Goal: Information Seeking & Learning: Learn about a topic

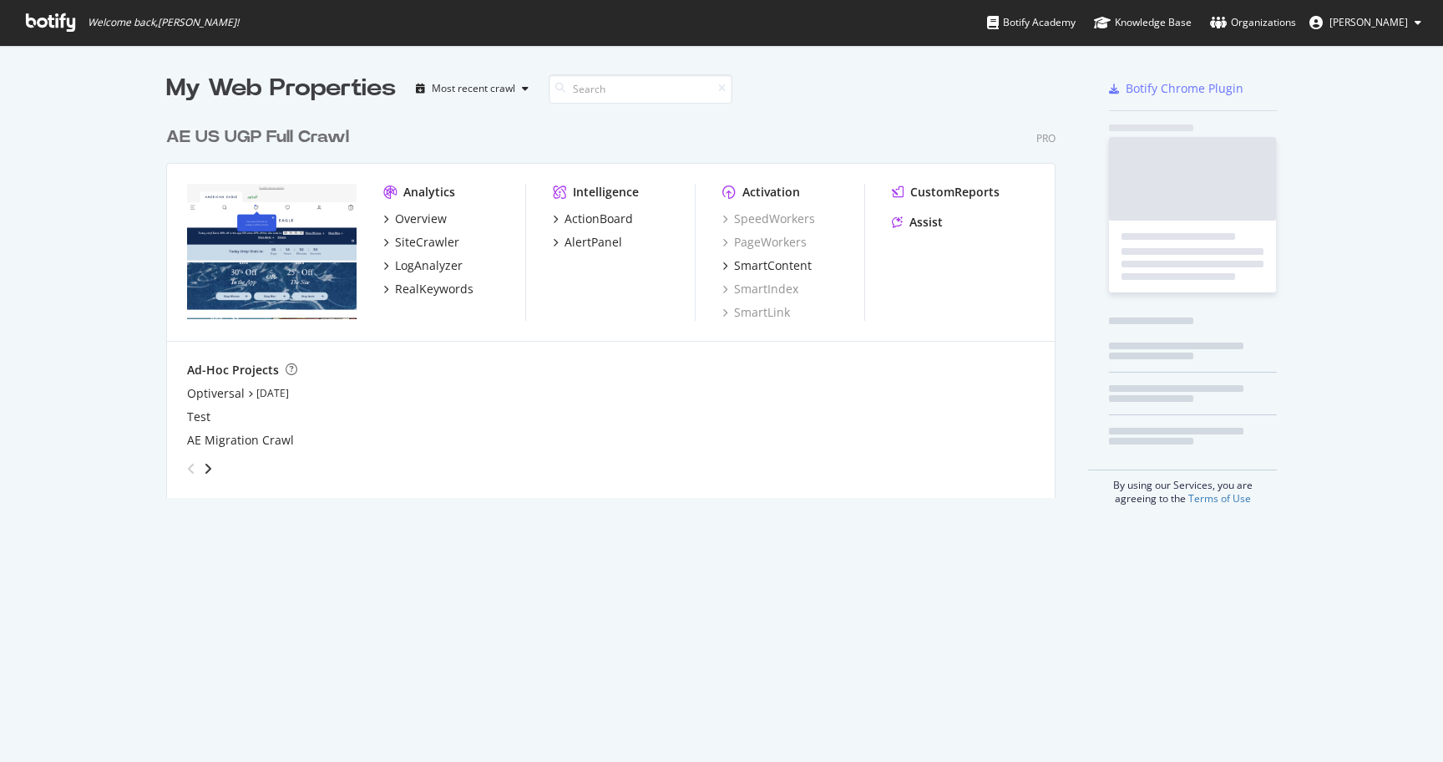
scroll to position [762, 1443]
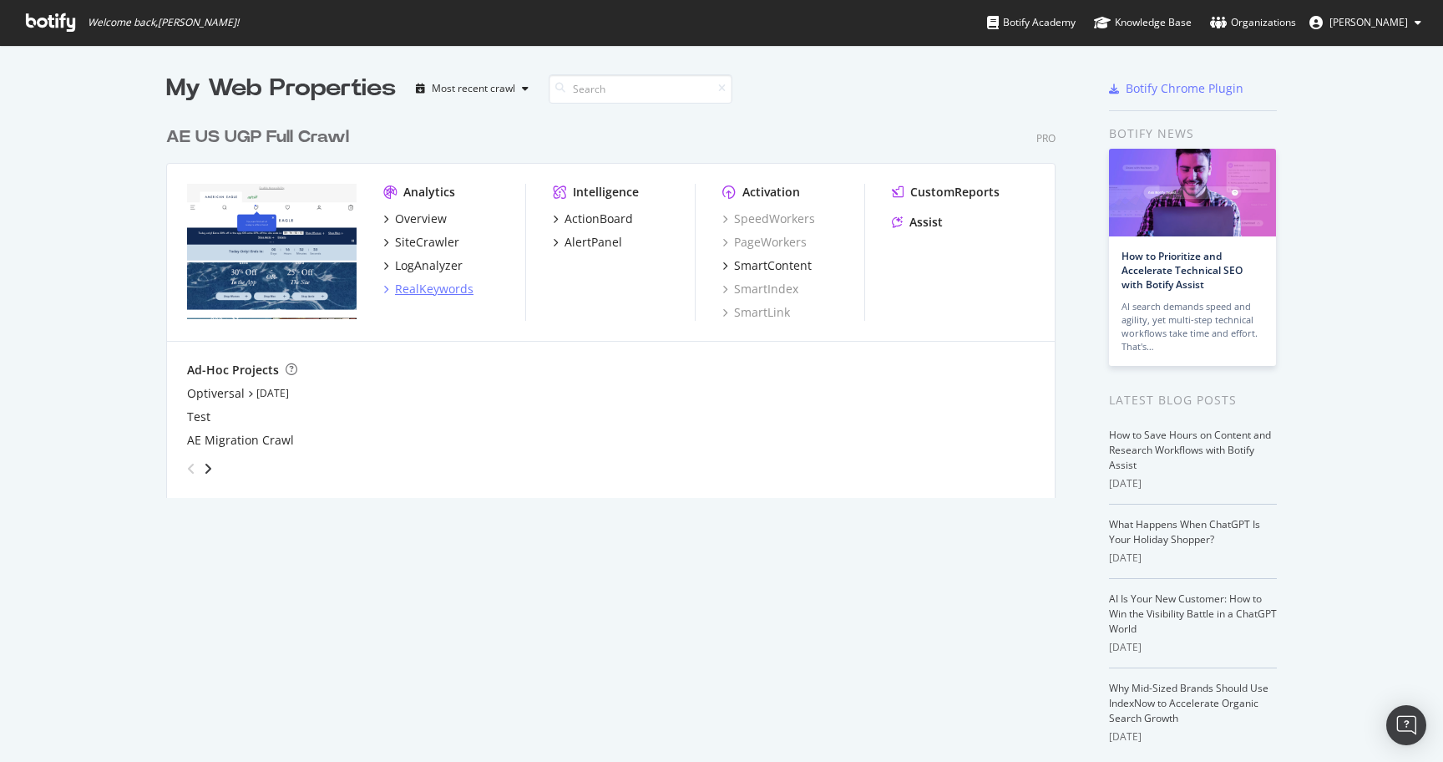
click at [434, 296] on div "RealKeywords" at bounding box center [434, 289] width 79 height 17
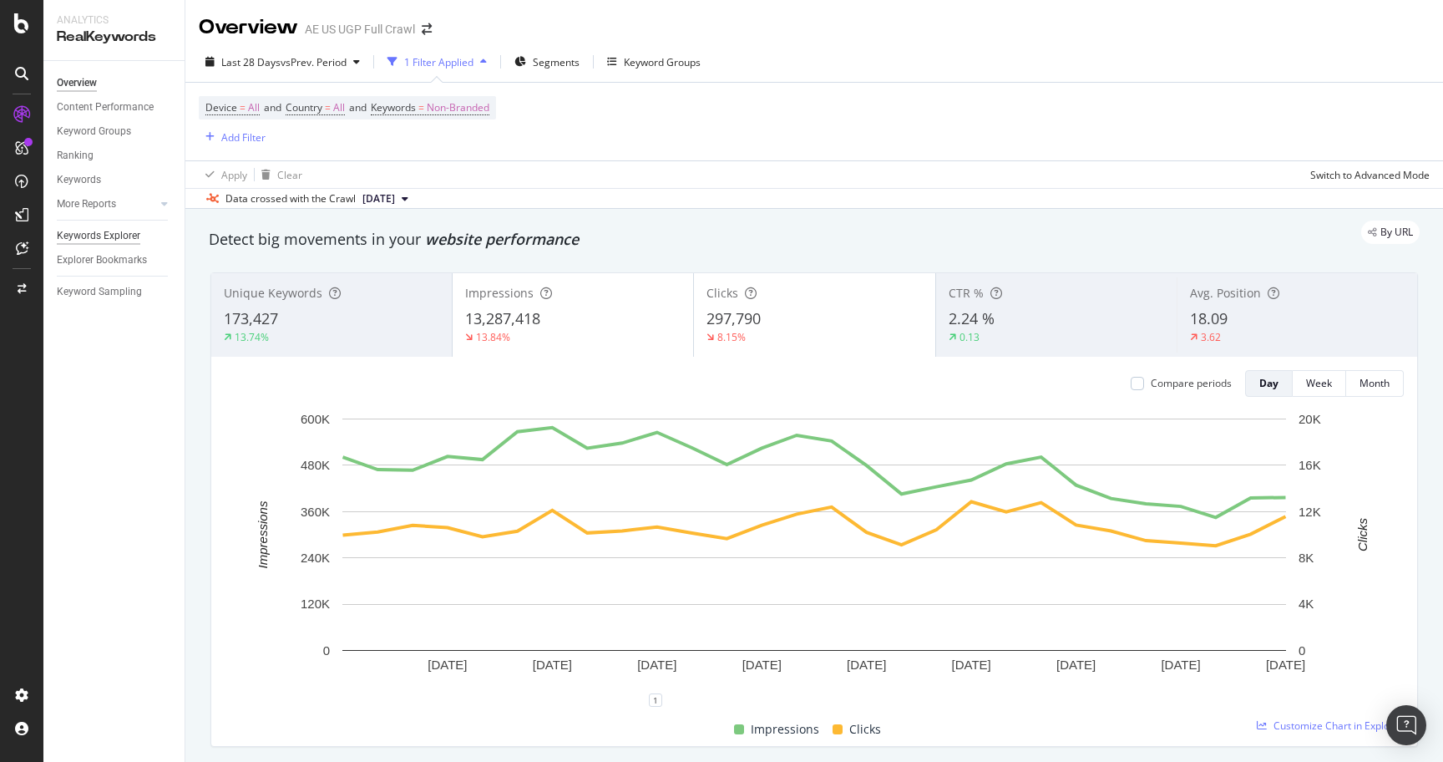
click at [105, 235] on div "Keywords Explorer" at bounding box center [99, 236] width 84 height 18
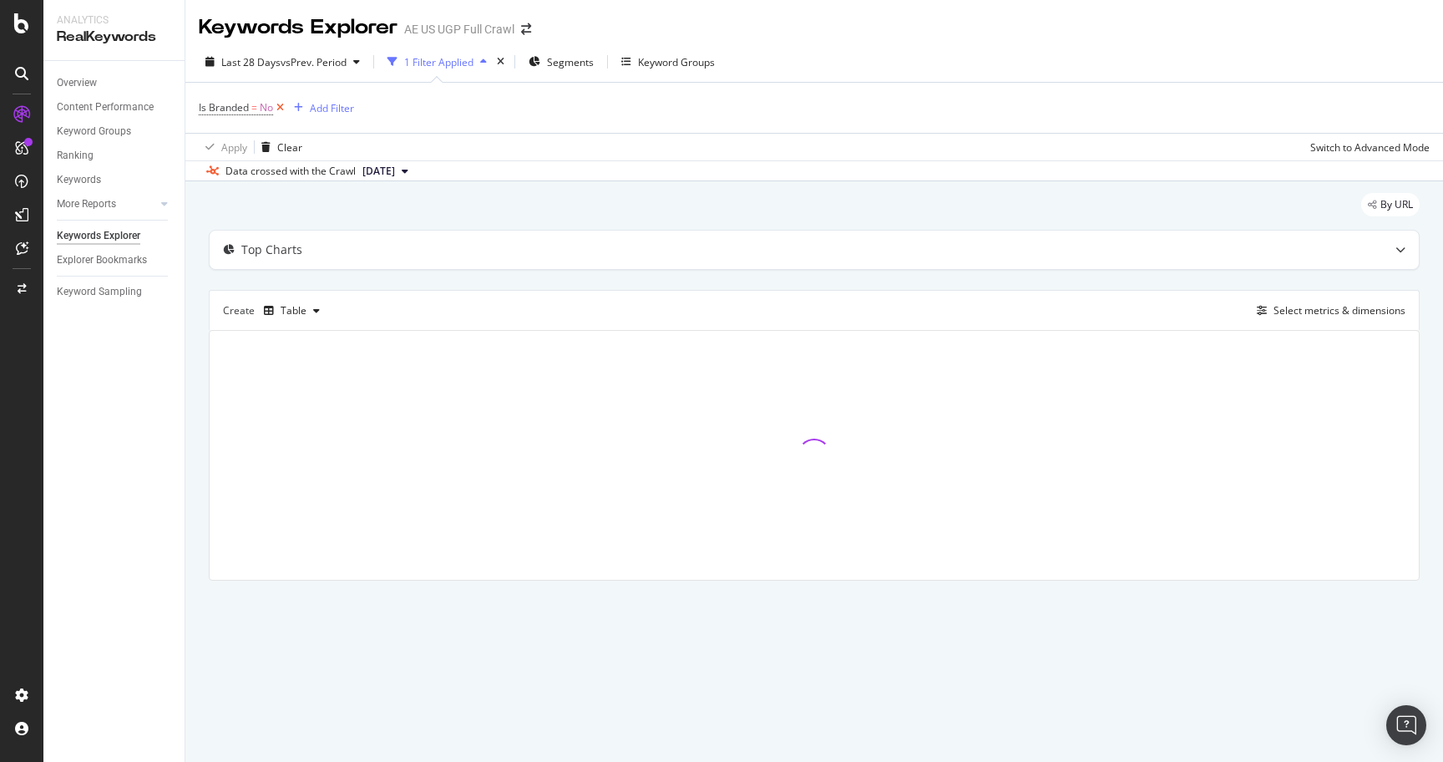
click at [283, 107] on icon at bounding box center [280, 107] width 14 height 17
click at [231, 106] on div "Add Filter" at bounding box center [243, 107] width 44 height 14
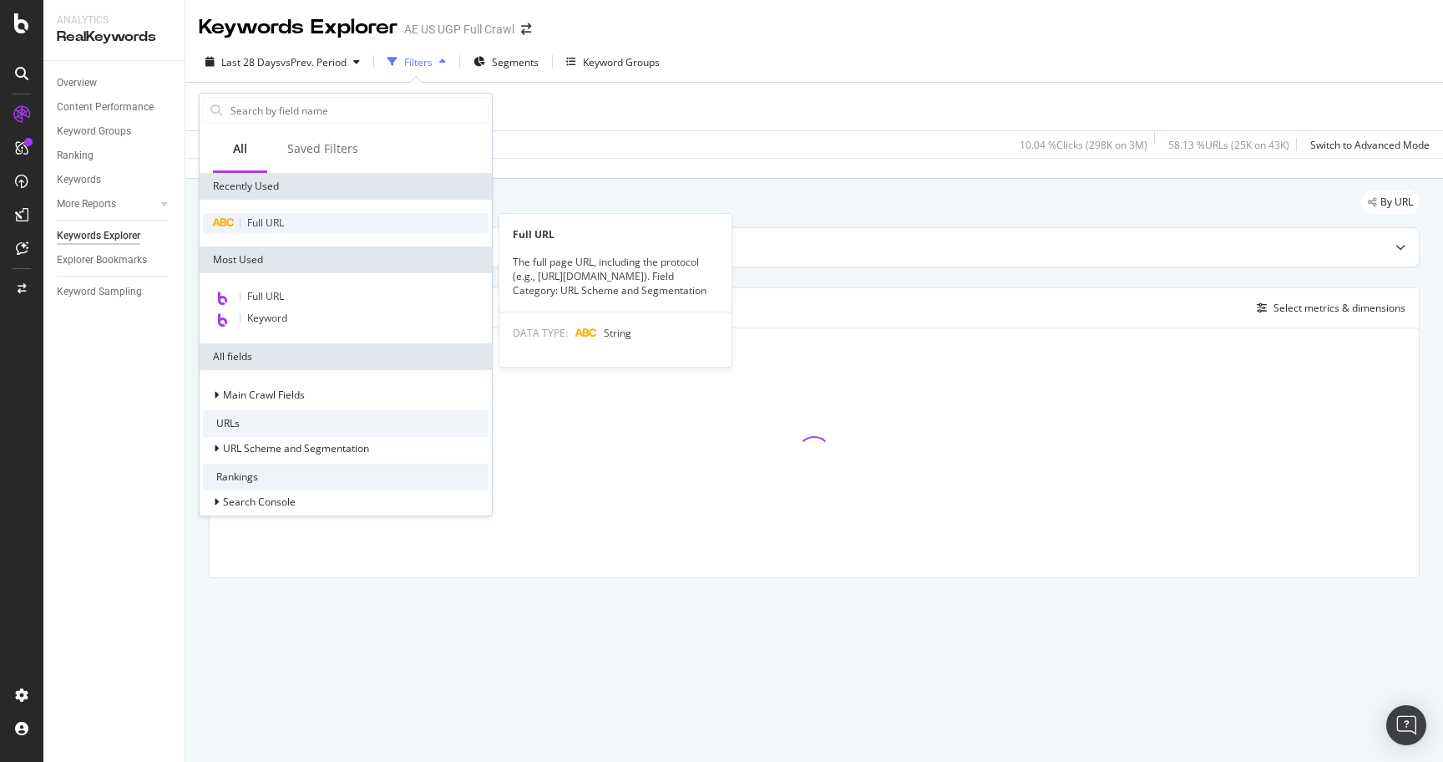
click at [266, 219] on span "Full URL" at bounding box center [265, 222] width 37 height 14
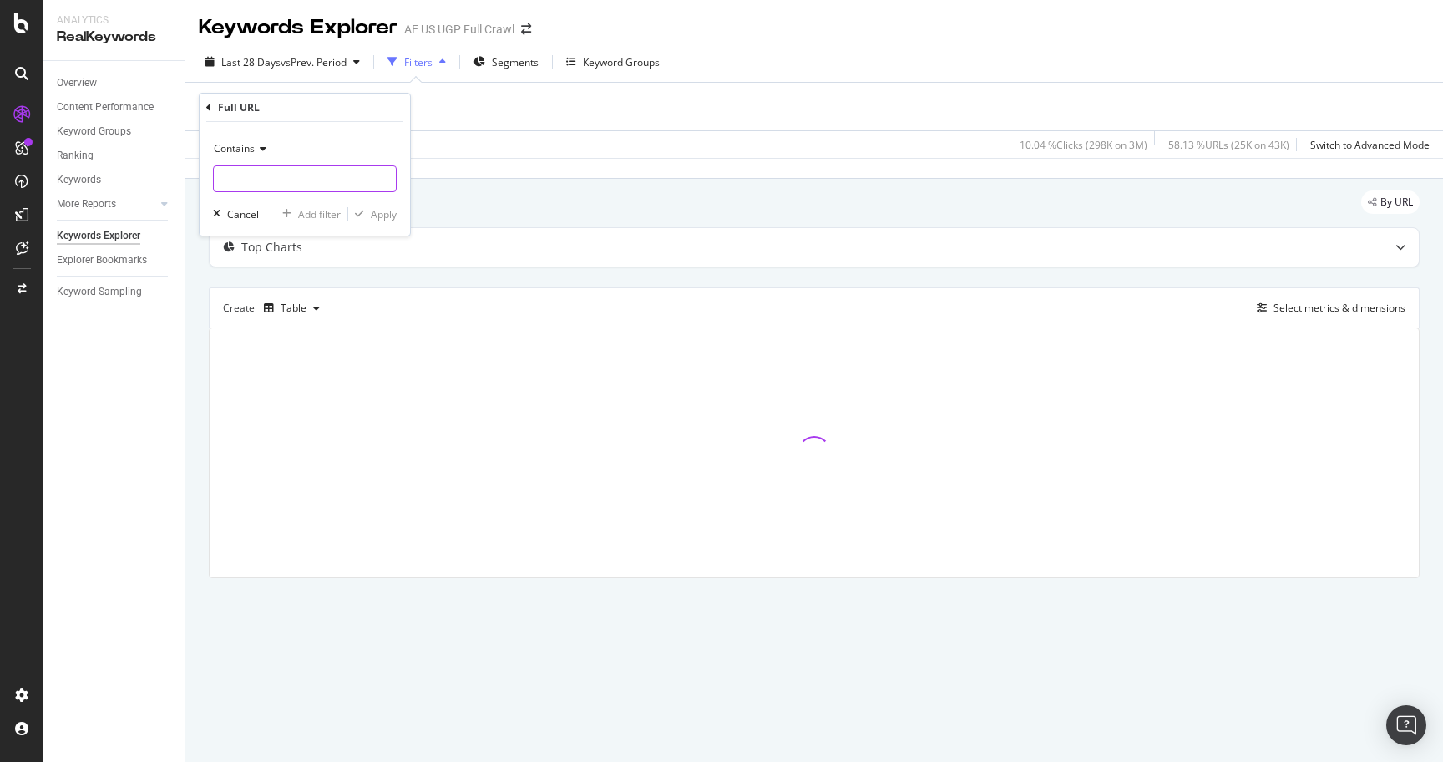
click at [260, 189] on input "text" at bounding box center [305, 178] width 182 height 27
type input "rewards"
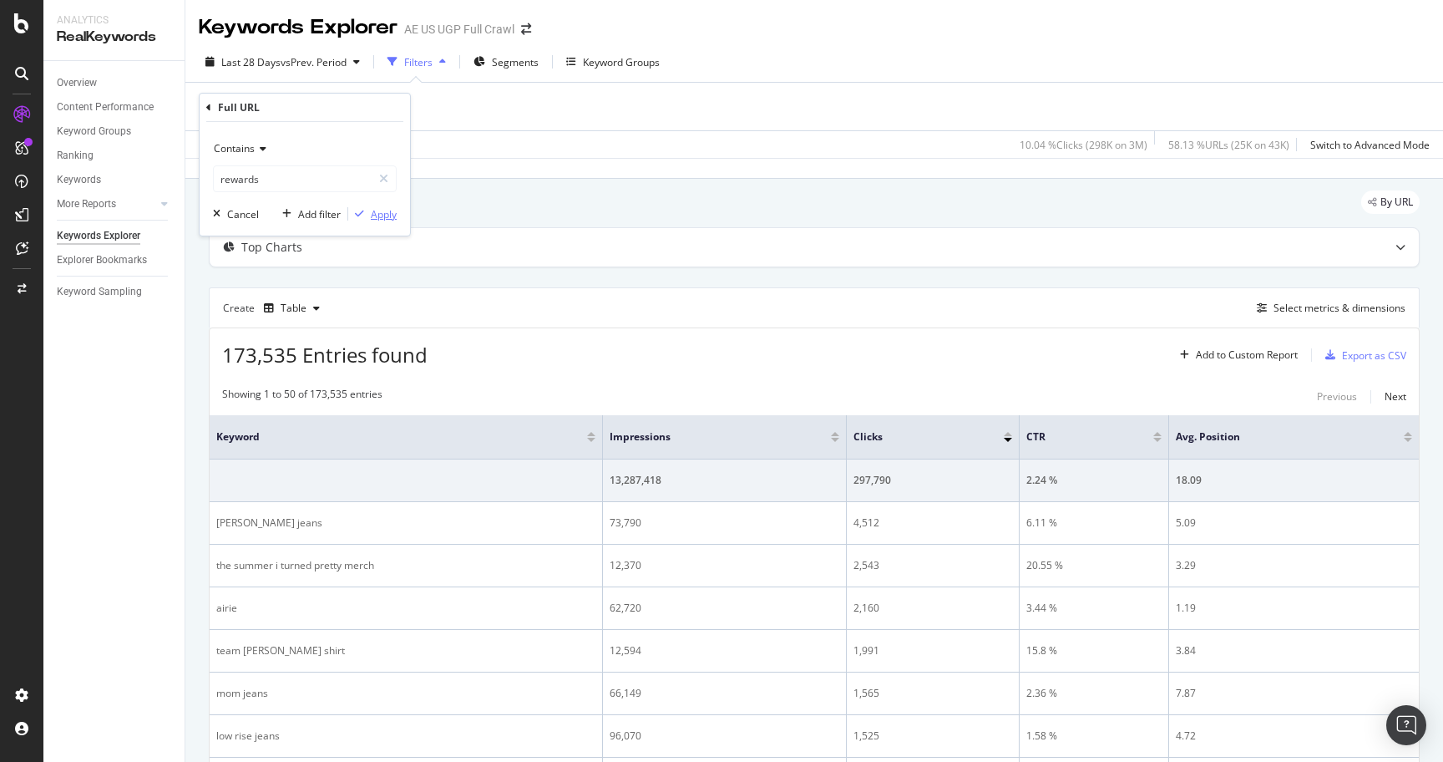
click at [382, 212] on div "Apply" at bounding box center [384, 214] width 26 height 14
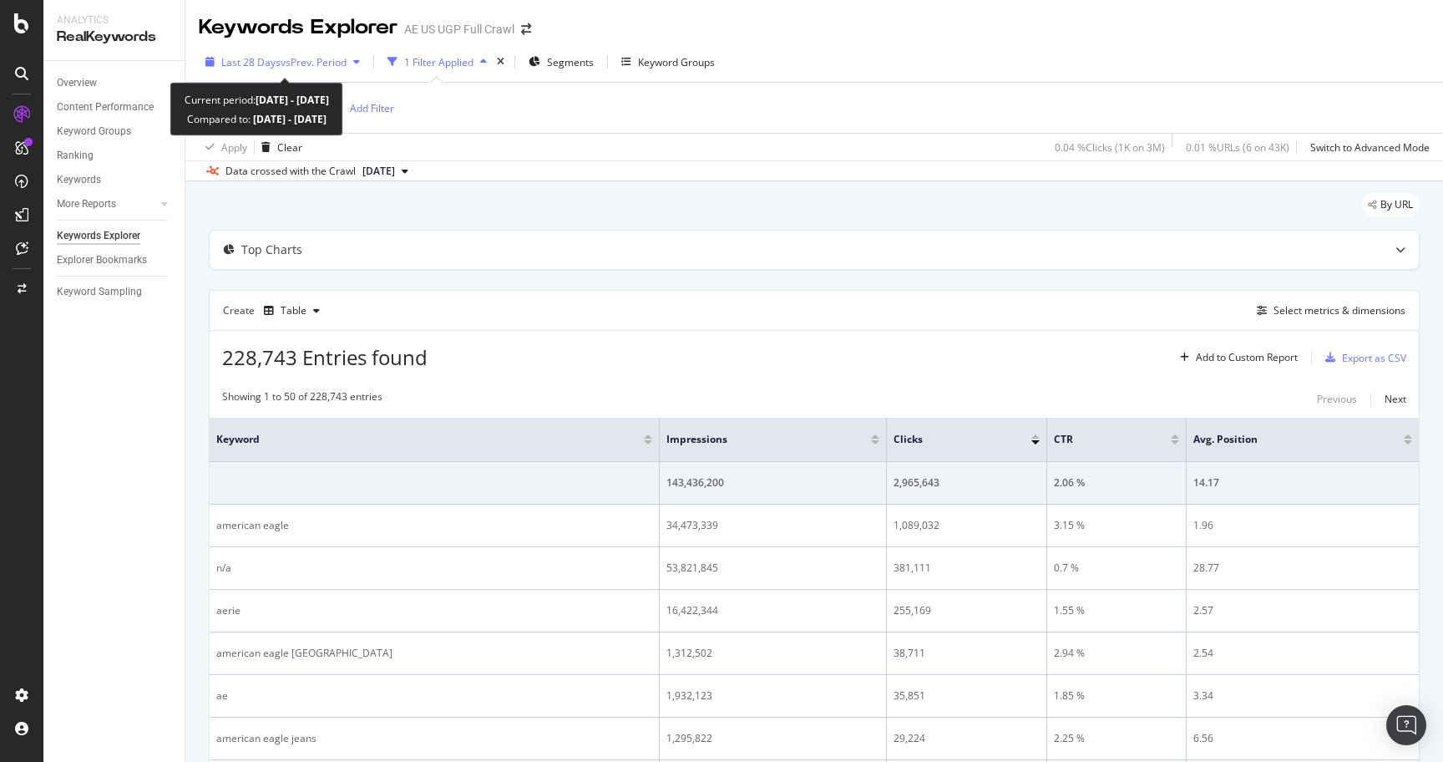
click at [297, 53] on div "Last 28 Days vs Prev. Period" at bounding box center [283, 61] width 168 height 25
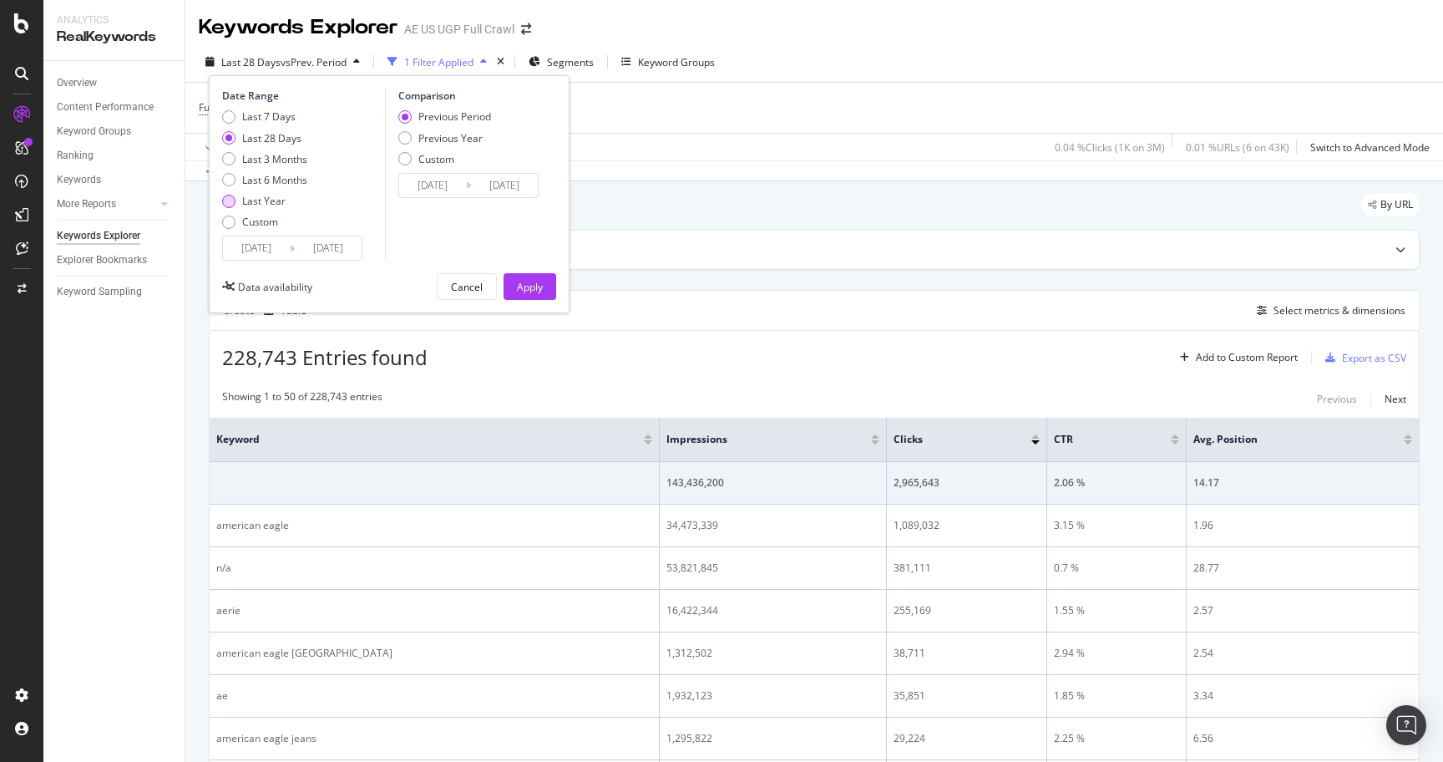
click at [270, 200] on div "Last Year" at bounding box center [263, 201] width 43 height 14
type input "[DATE]"
click at [539, 291] on div "Apply" at bounding box center [530, 287] width 26 height 14
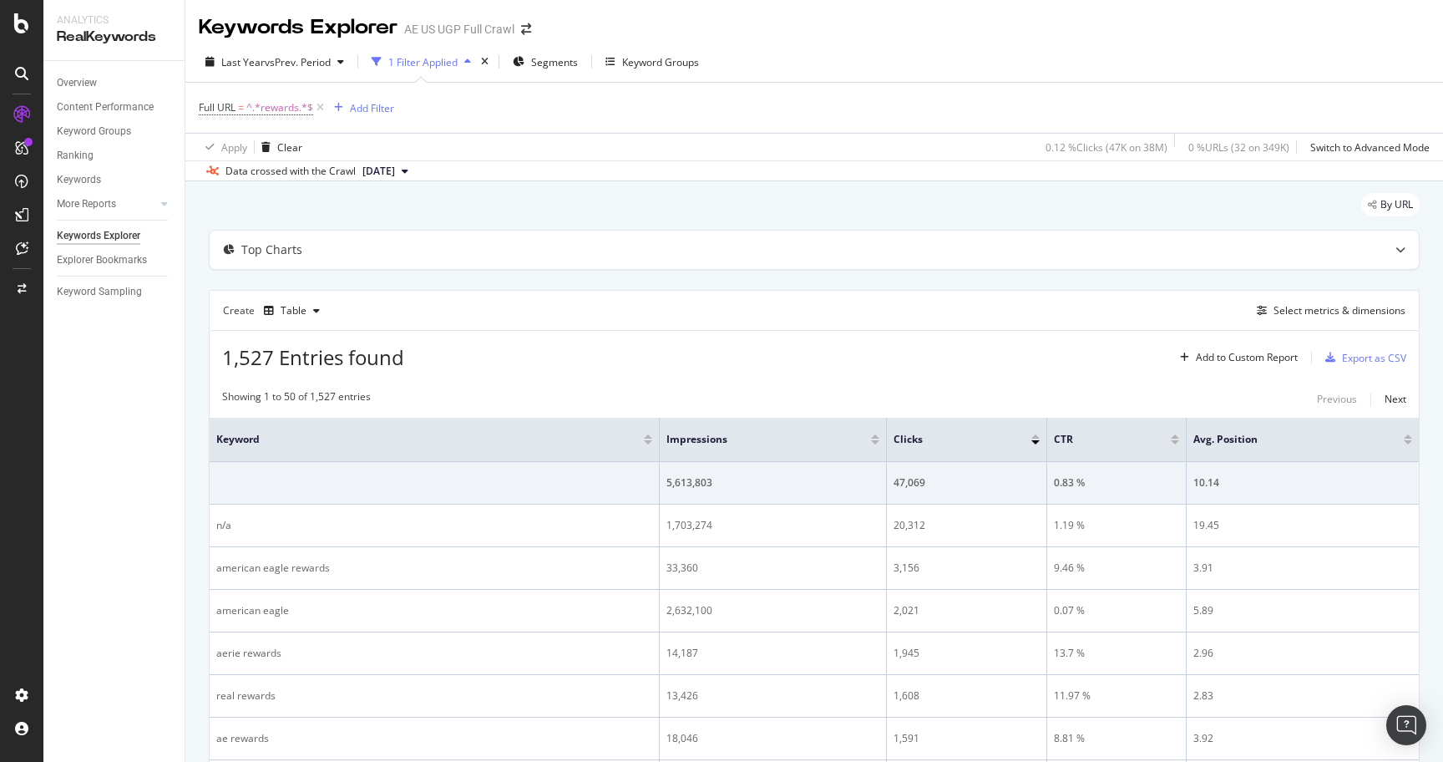
click at [874, 440] on div at bounding box center [875, 442] width 8 height 4
click at [293, 108] on span "^.*rewards.*$" at bounding box center [279, 107] width 67 height 23
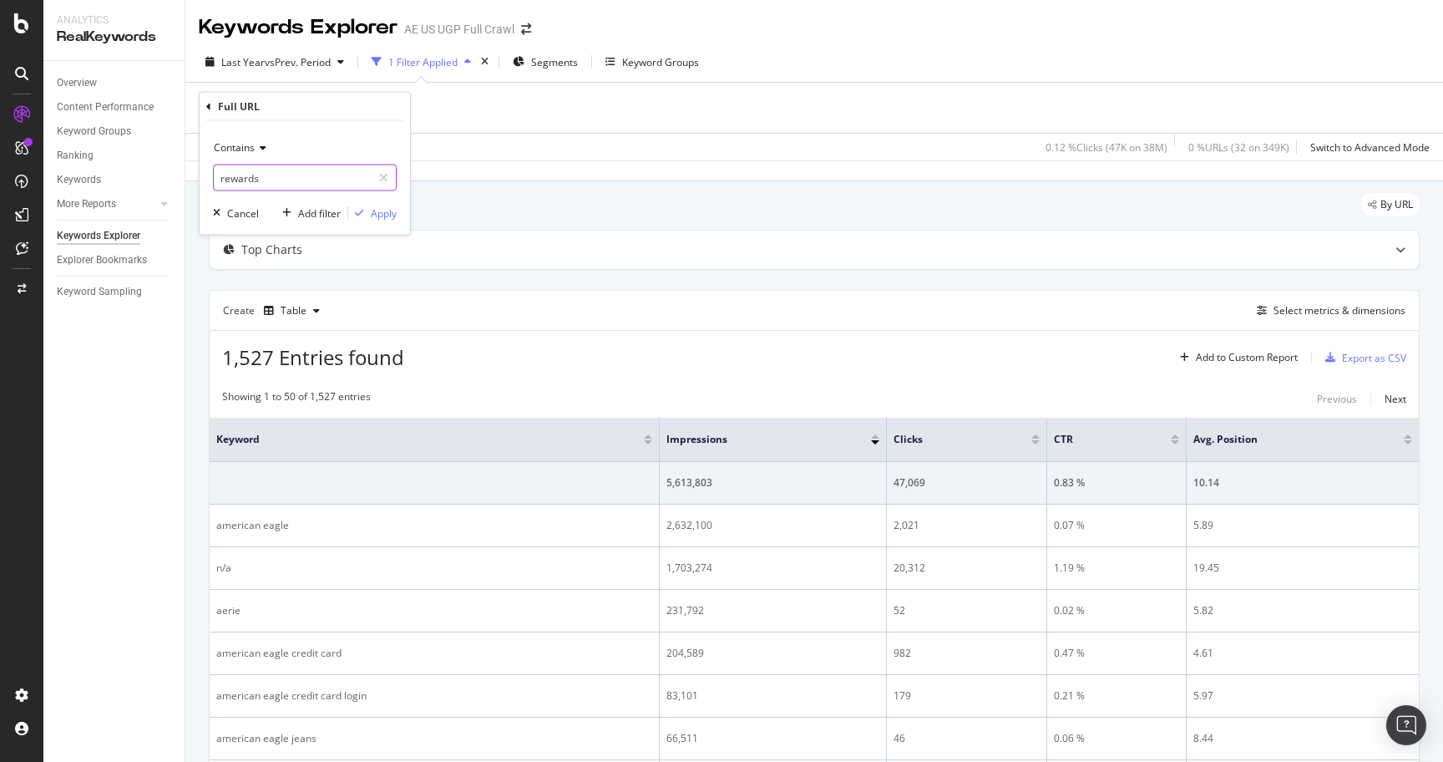
click at [322, 184] on input "rewards" at bounding box center [293, 178] width 158 height 27
type input "jeans"
click at [396, 221] on div "Contains jeans Cancel Add filter Apply" at bounding box center [305, 178] width 210 height 114
click at [378, 210] on div "Apply" at bounding box center [384, 212] width 26 height 14
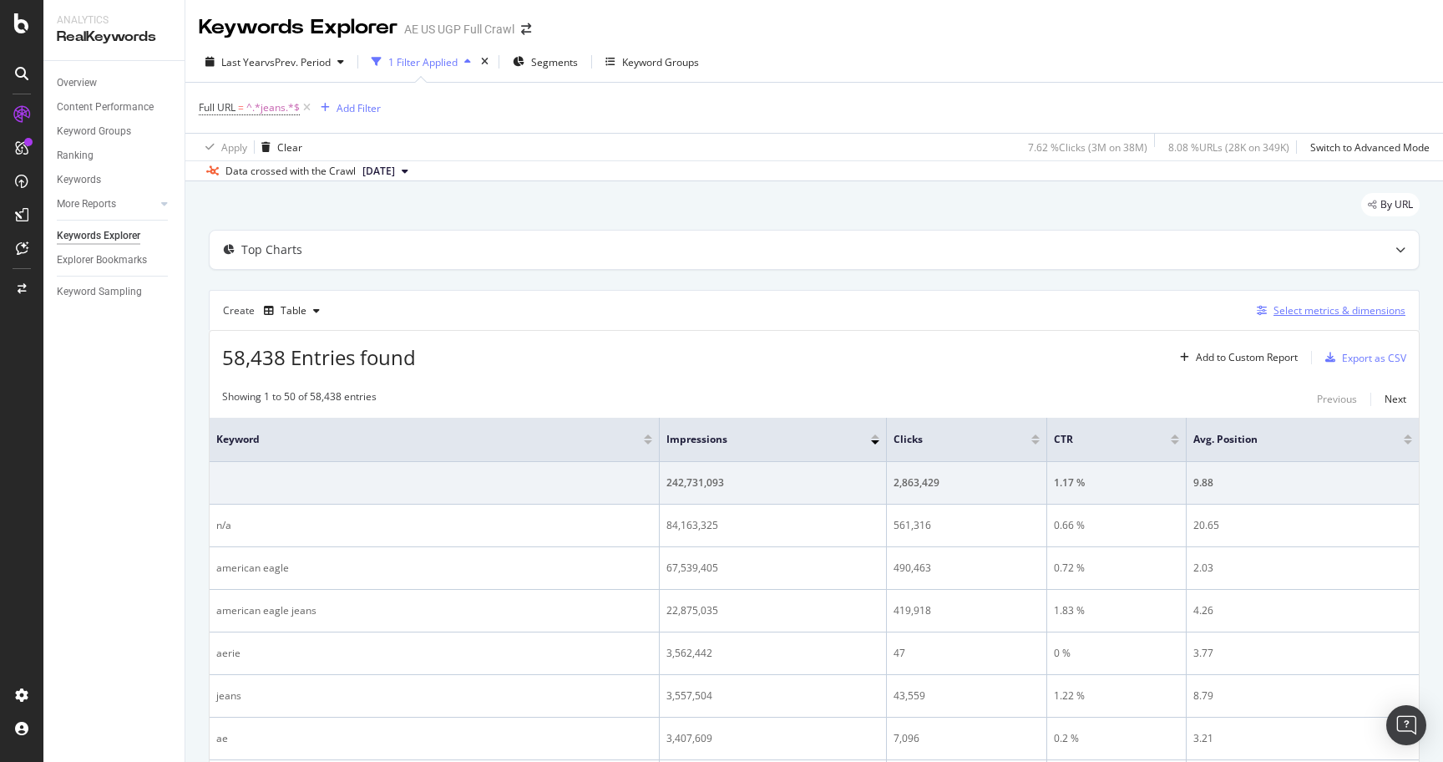
click at [1327, 310] on div "Select metrics & dimensions" at bounding box center [1340, 310] width 132 height 14
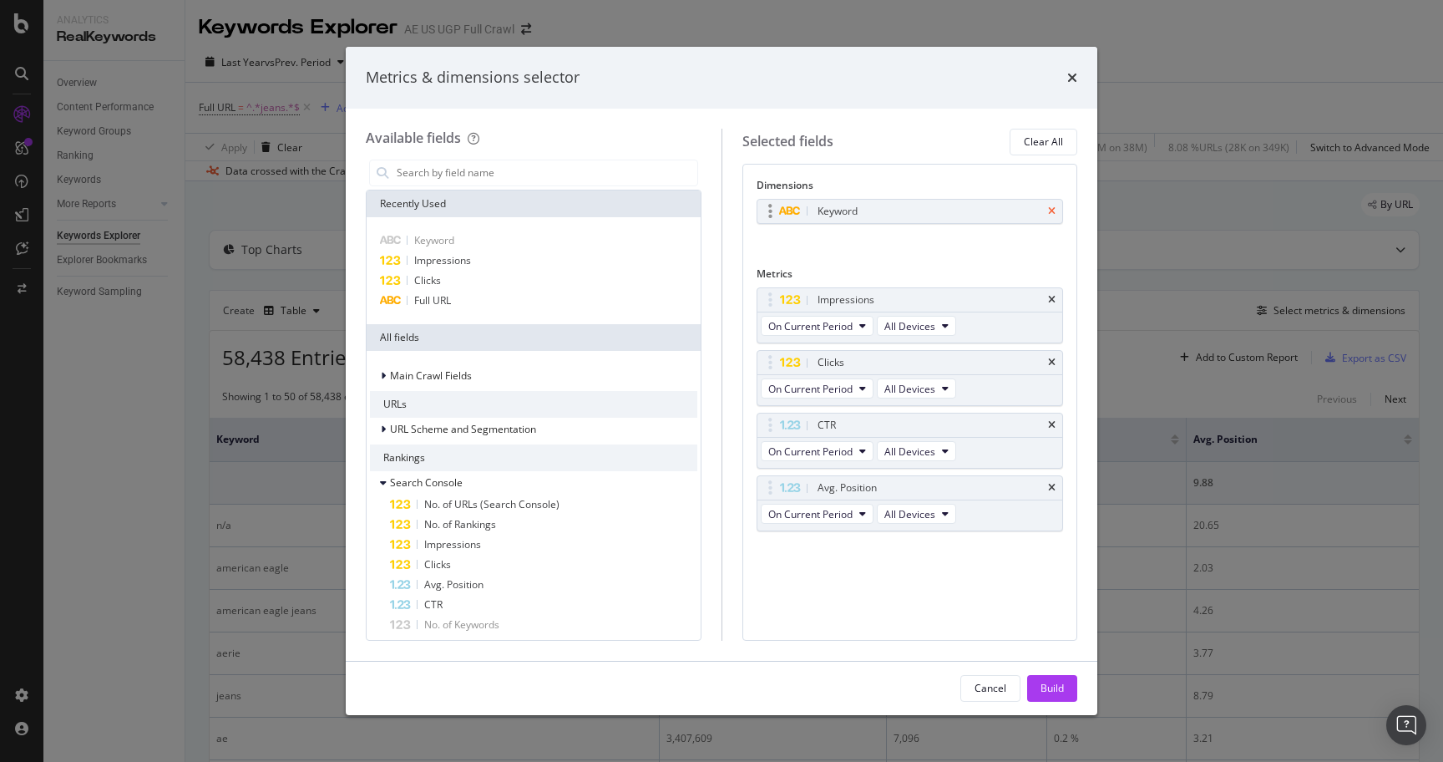
click at [1053, 209] on icon "times" at bounding box center [1052, 211] width 8 height 10
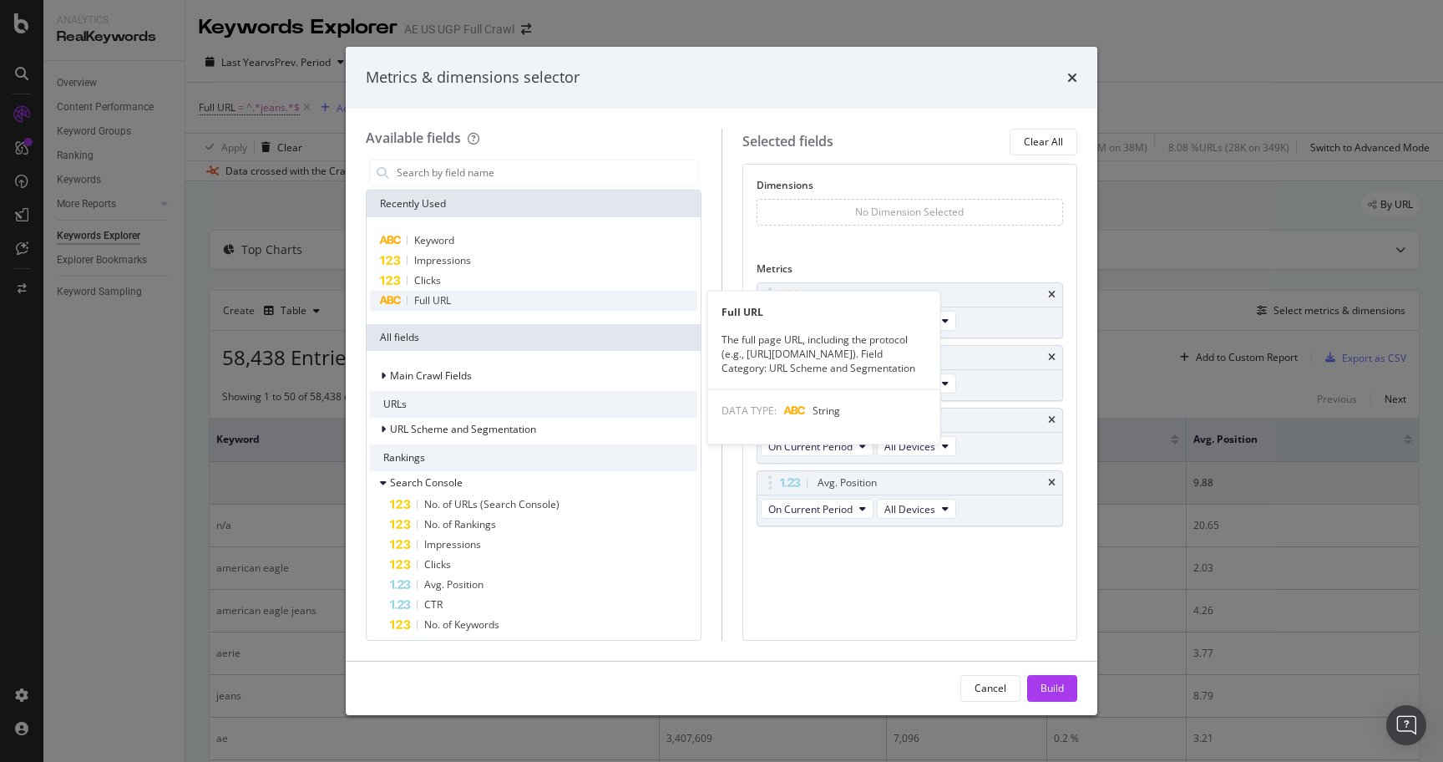
click at [490, 293] on div "Full URL" at bounding box center [533, 301] width 327 height 20
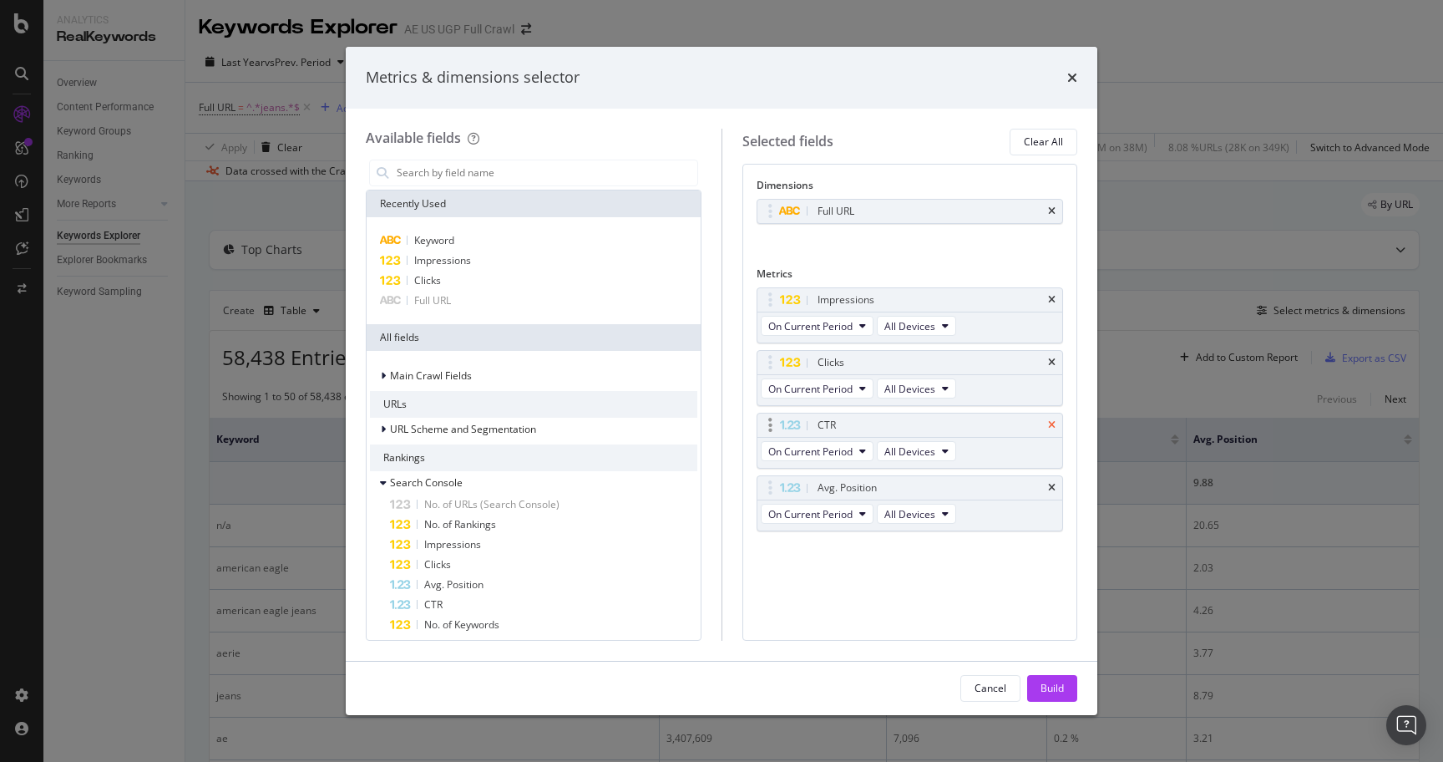
click at [1051, 420] on icon "times" at bounding box center [1052, 425] width 8 height 10
click at [1051, 483] on icon "times" at bounding box center [1052, 488] width 8 height 10
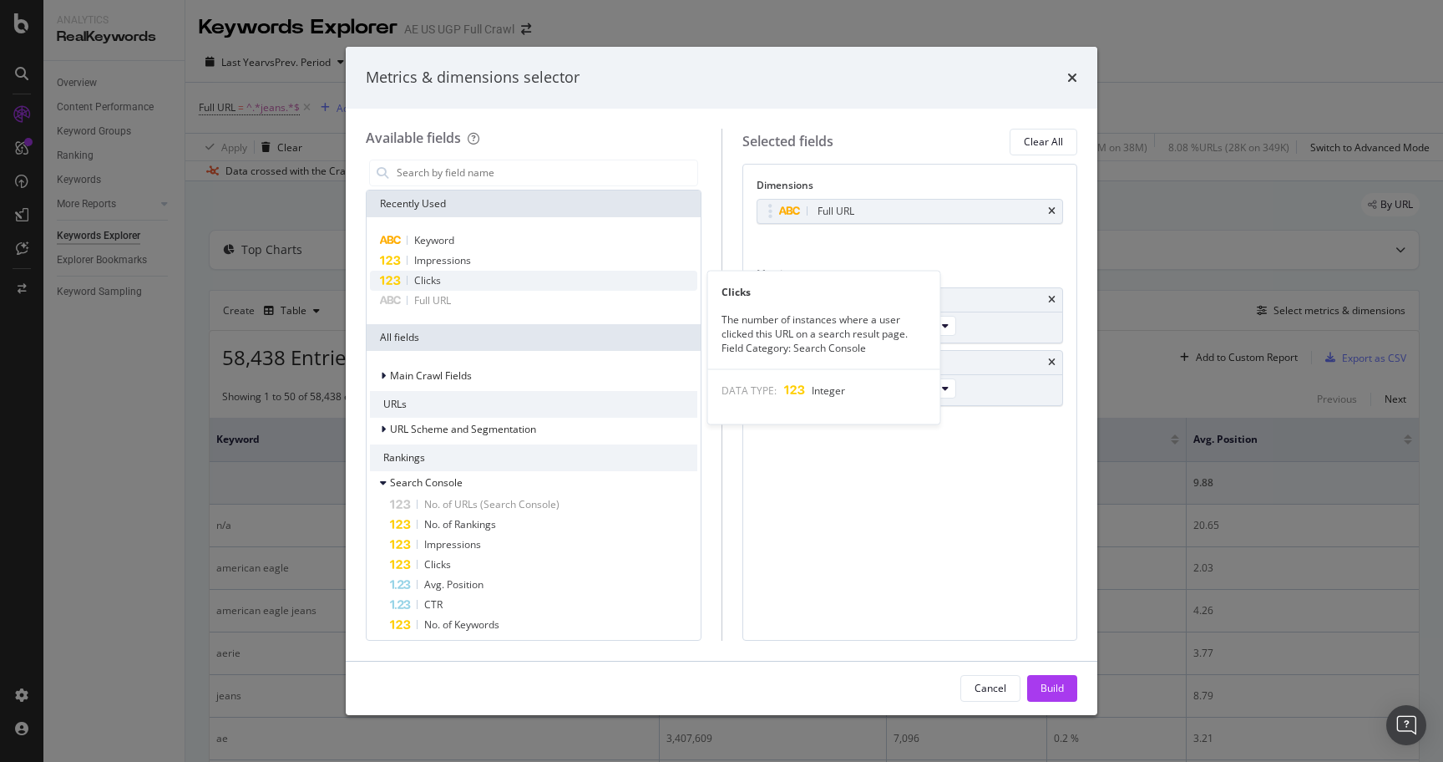
click at [481, 278] on div "Clicks" at bounding box center [533, 281] width 327 height 20
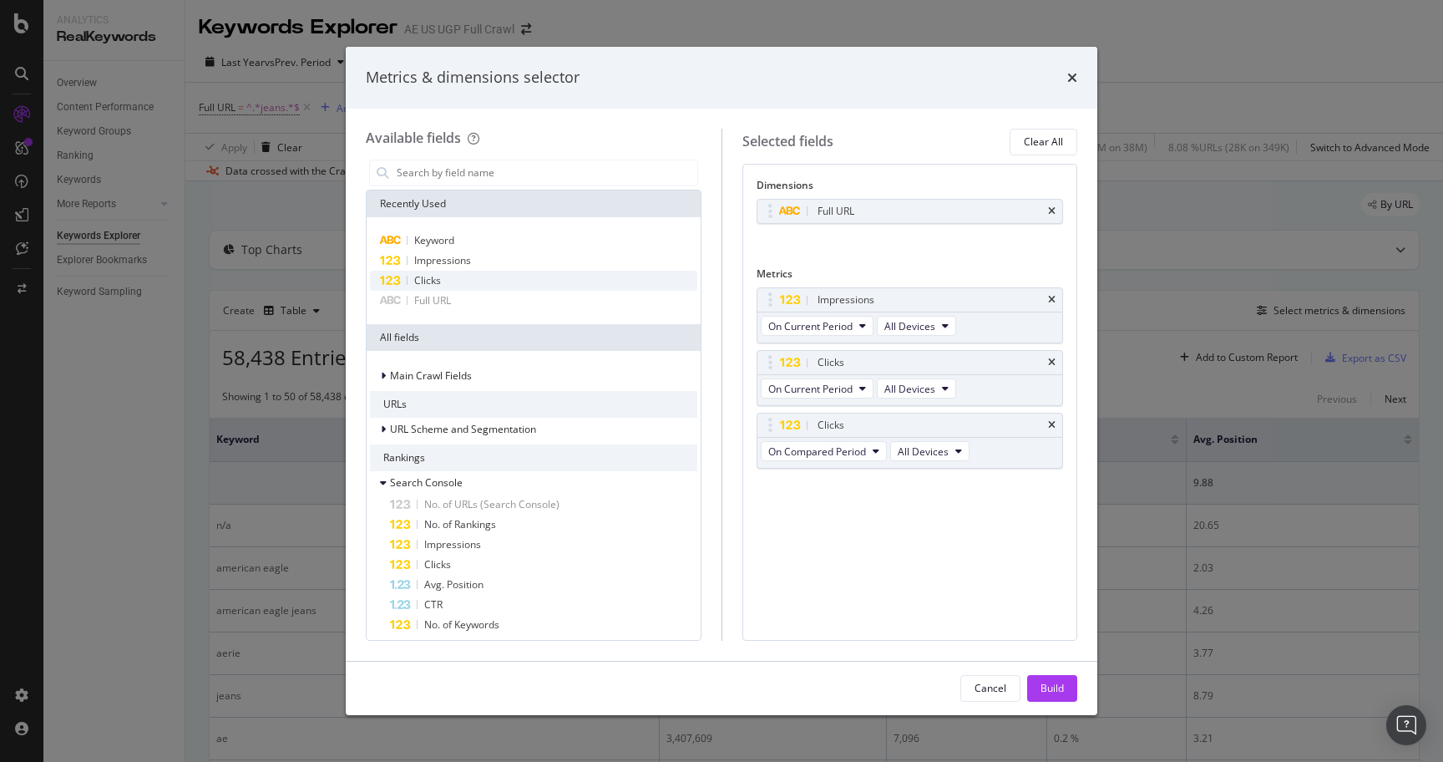
click at [481, 278] on div "Clicks" at bounding box center [533, 281] width 327 height 20
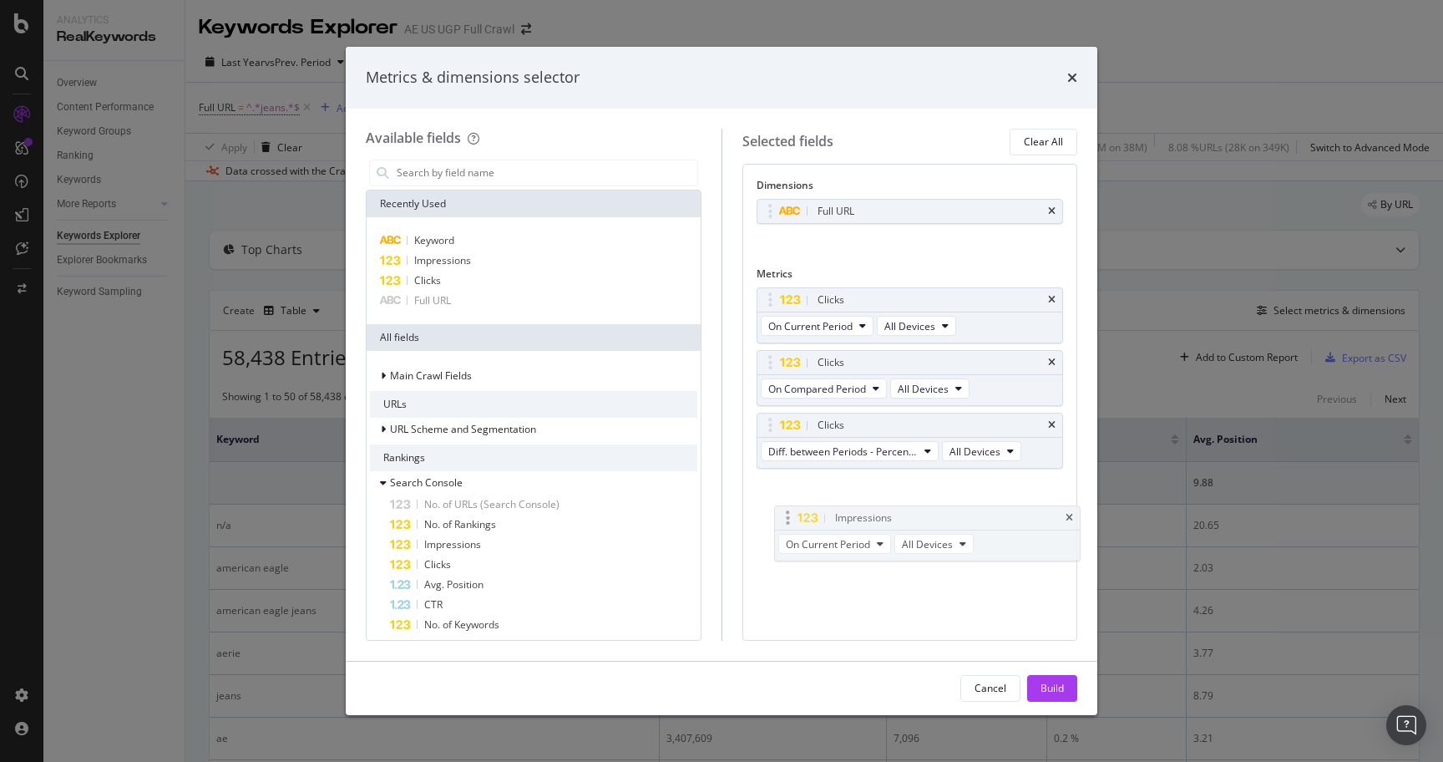
drag, startPoint x: 768, startPoint y: 296, endPoint x: 785, endPoint y: 515, distance: 219.5
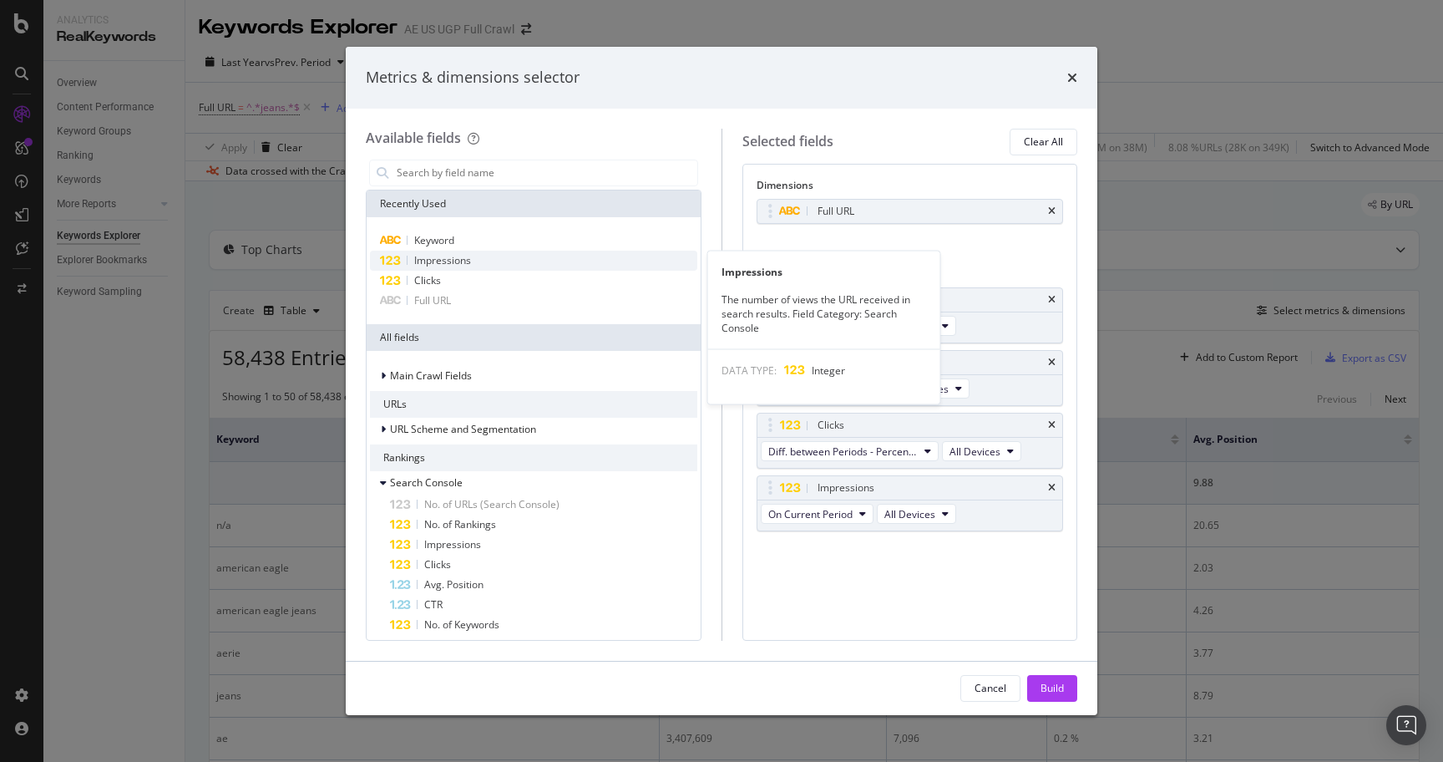
click at [437, 255] on span "Impressions" at bounding box center [442, 260] width 57 height 14
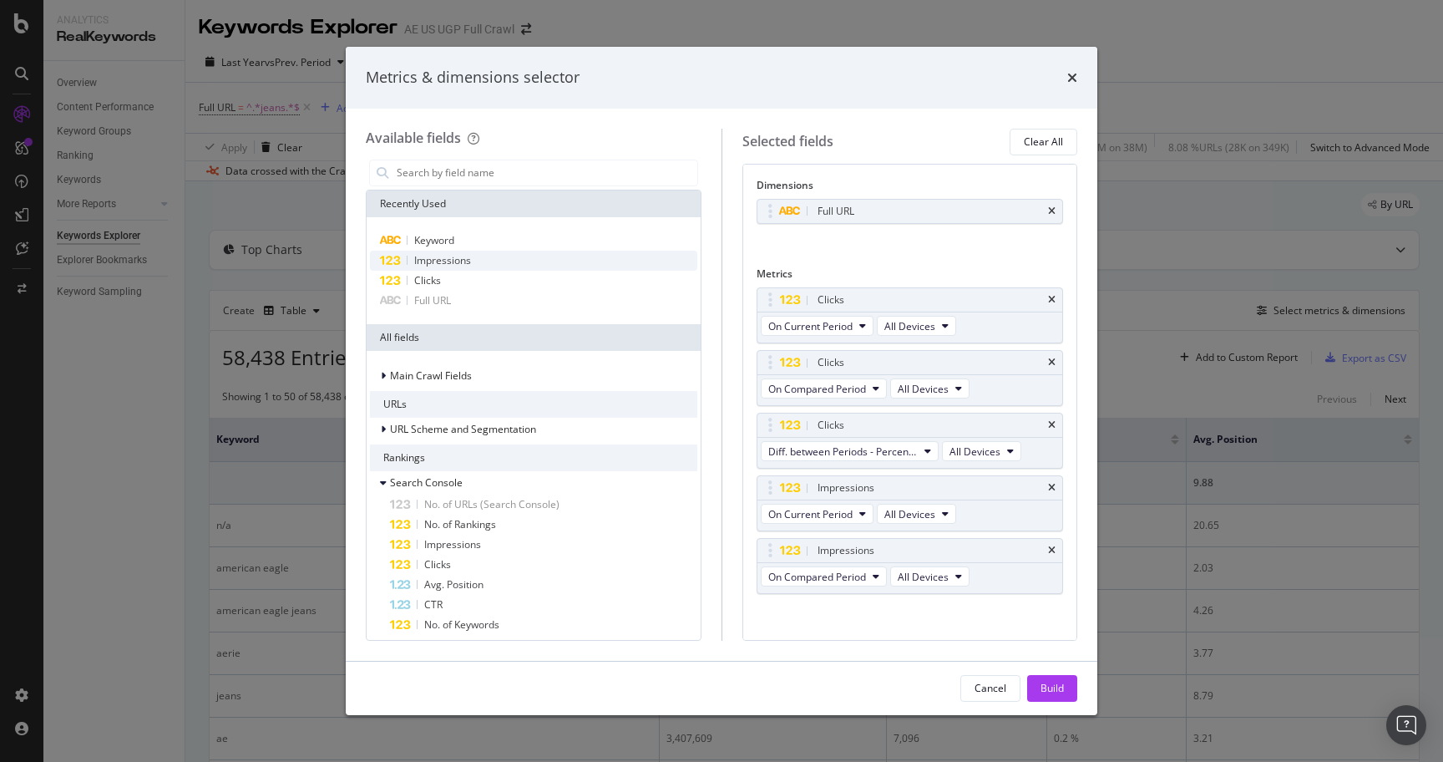
click at [437, 255] on span "Impressions" at bounding box center [442, 260] width 57 height 14
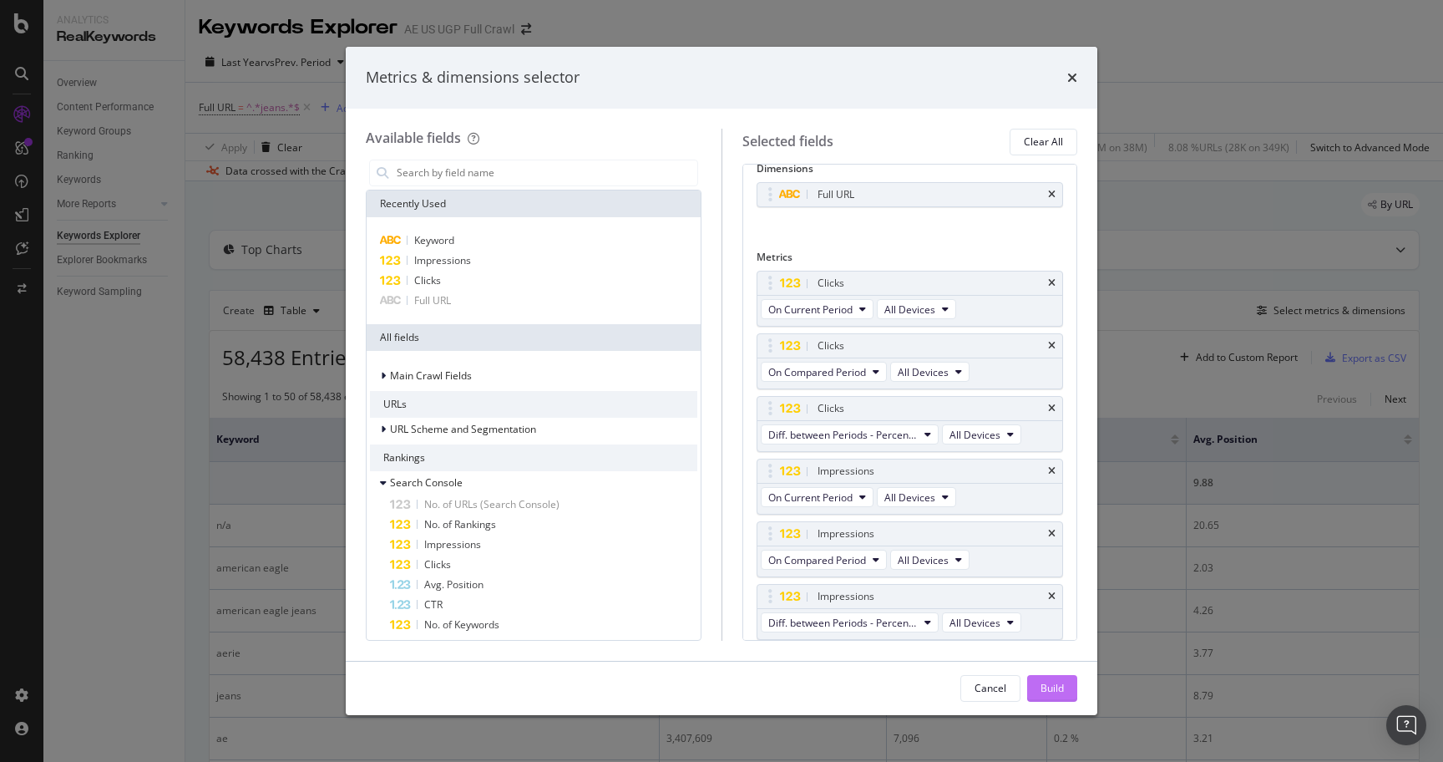
click at [1057, 683] on div "Build" at bounding box center [1052, 688] width 23 height 14
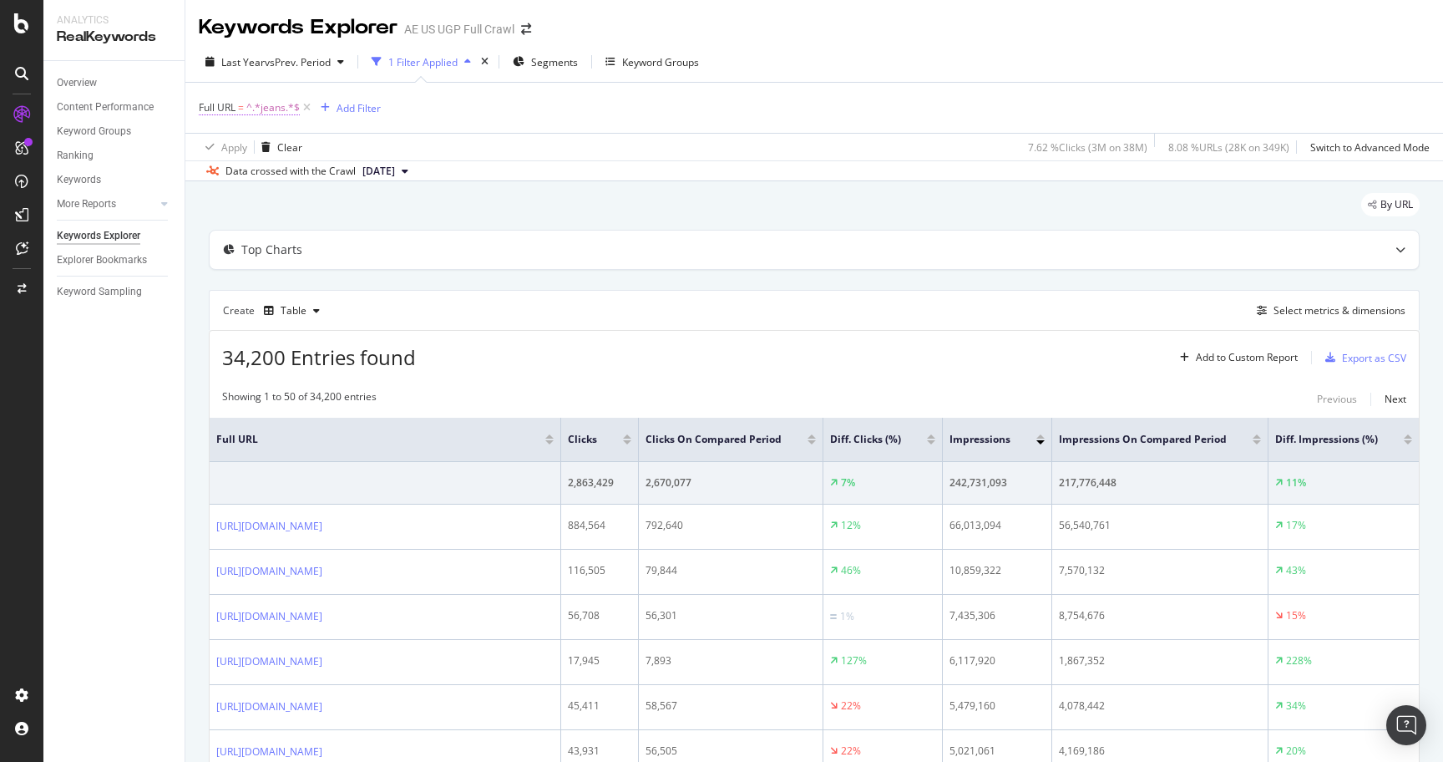
click at [258, 114] on span "^.*jeans.*$" at bounding box center [272, 107] width 53 height 23
click at [328, 166] on input "jeans" at bounding box center [293, 178] width 158 height 27
type input "/o/"
click at [390, 210] on div "Apply" at bounding box center [384, 212] width 26 height 14
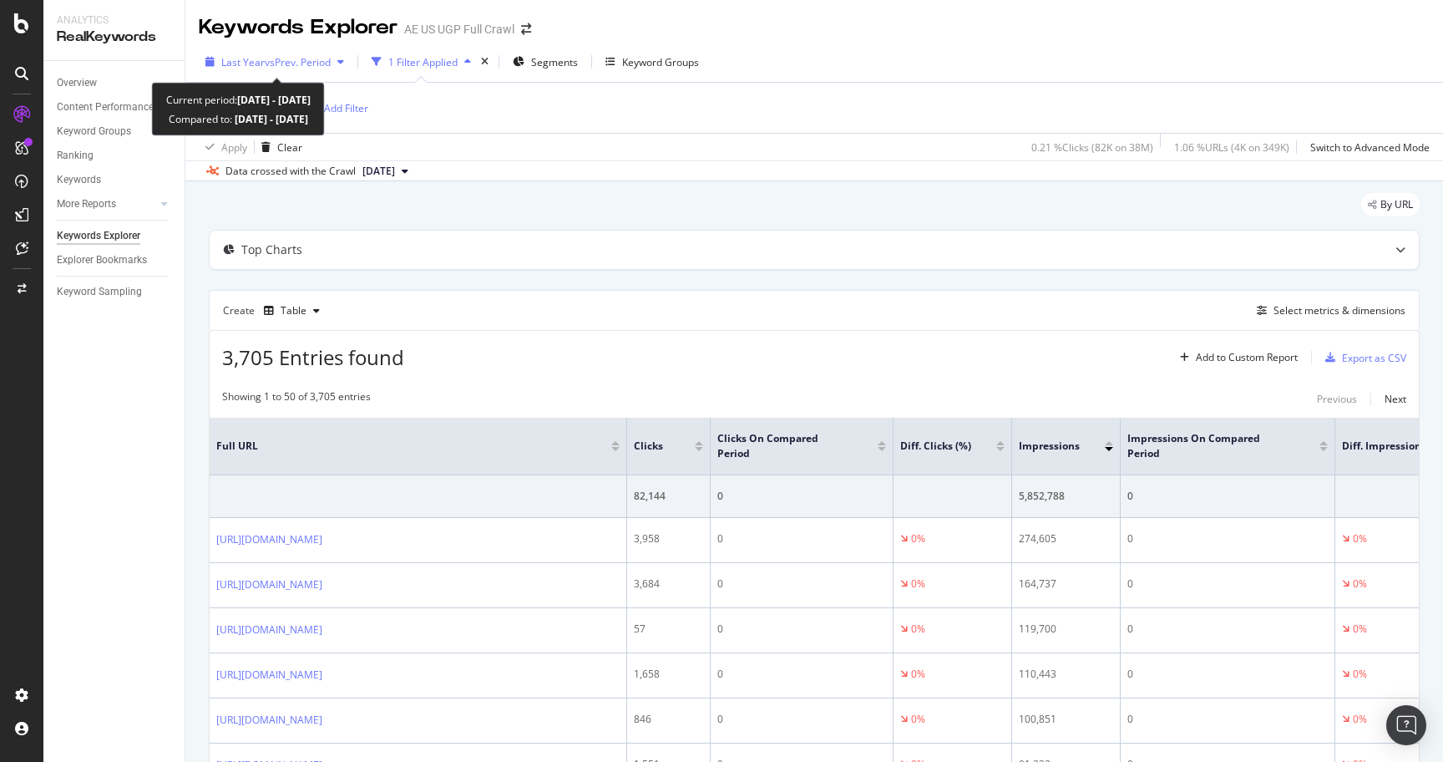
click at [291, 62] on span "vs Prev. Period" at bounding box center [298, 62] width 66 height 14
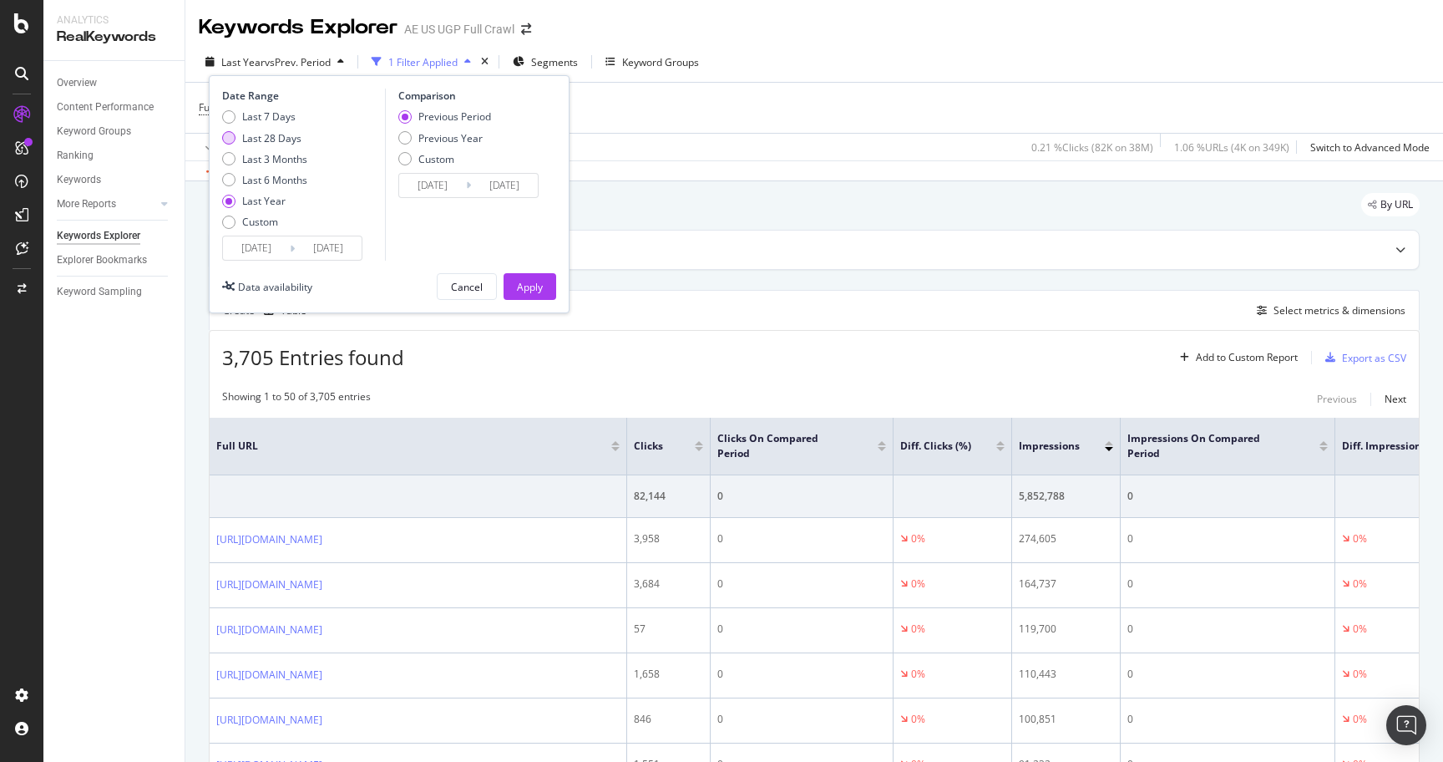
click at [272, 132] on div "Last 28 Days" at bounding box center [271, 138] width 59 height 14
type input "[DATE]"
click at [442, 143] on div "Previous Year" at bounding box center [450, 138] width 64 height 14
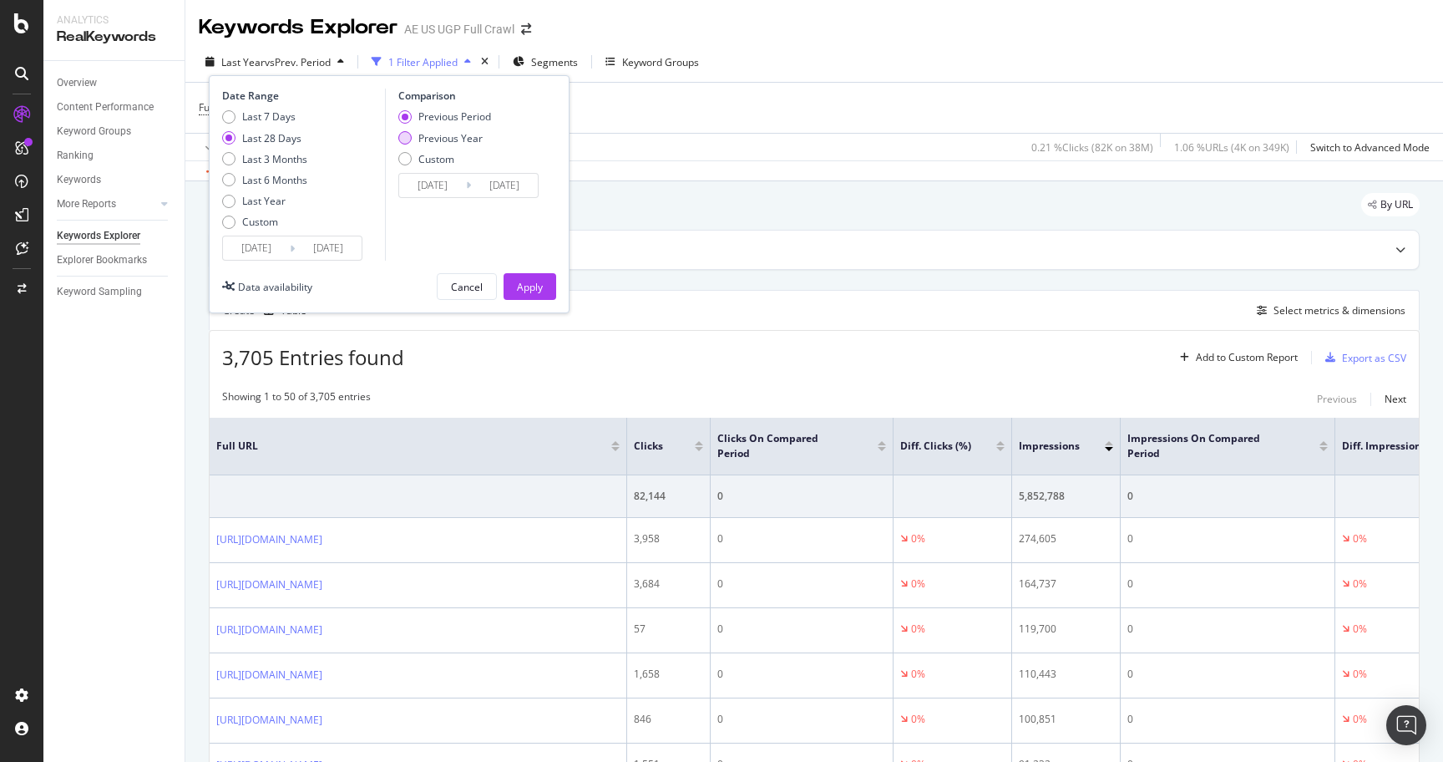
type input "[DATE]"
click at [441, 109] on div "Comparison Previous Period Previous Year Custom [DATE] Navigate forward to inte…" at bounding box center [464, 175] width 159 height 172
click at [445, 115] on div "Previous Period" at bounding box center [454, 116] width 73 height 14
type input "[DATE]"
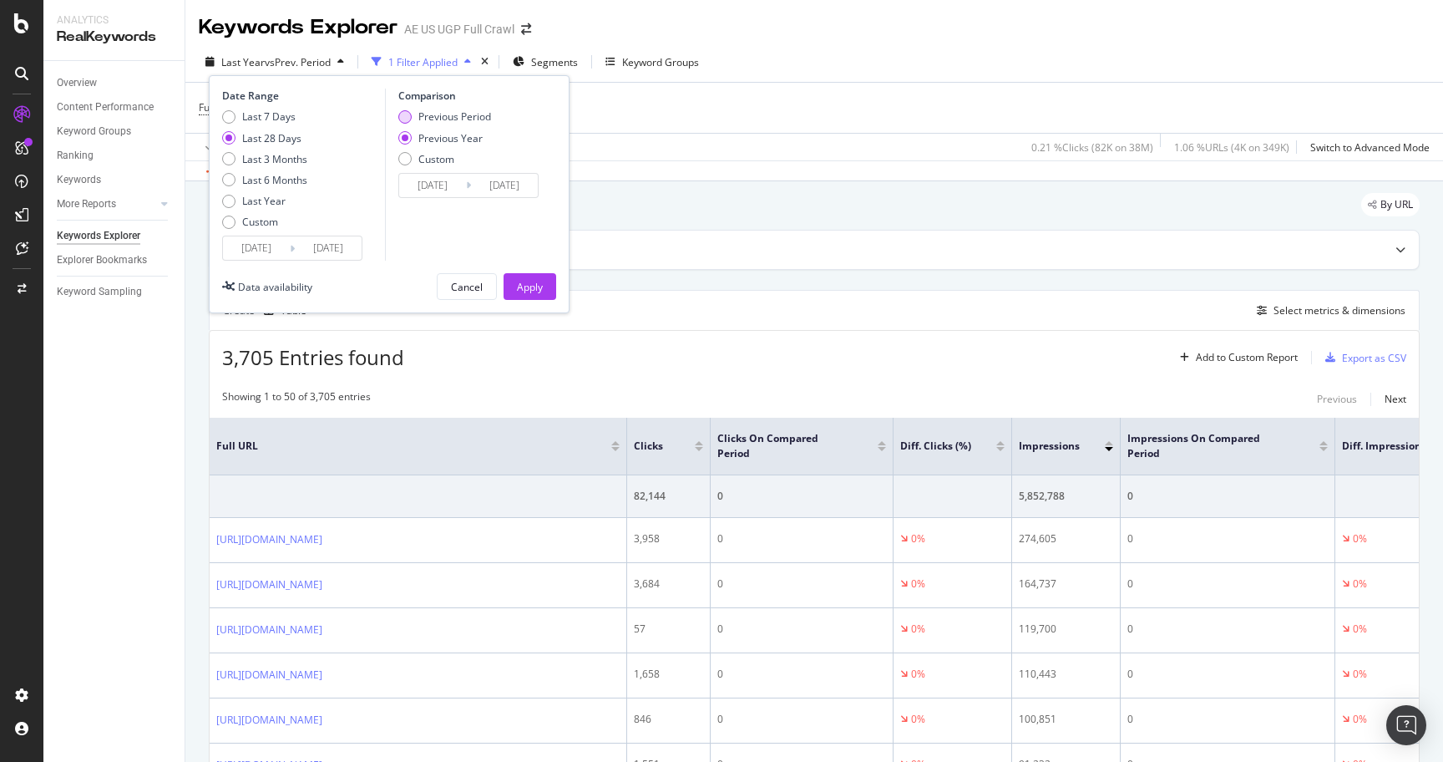
type input "[DATE]"
click at [539, 293] on div "Apply" at bounding box center [530, 287] width 26 height 14
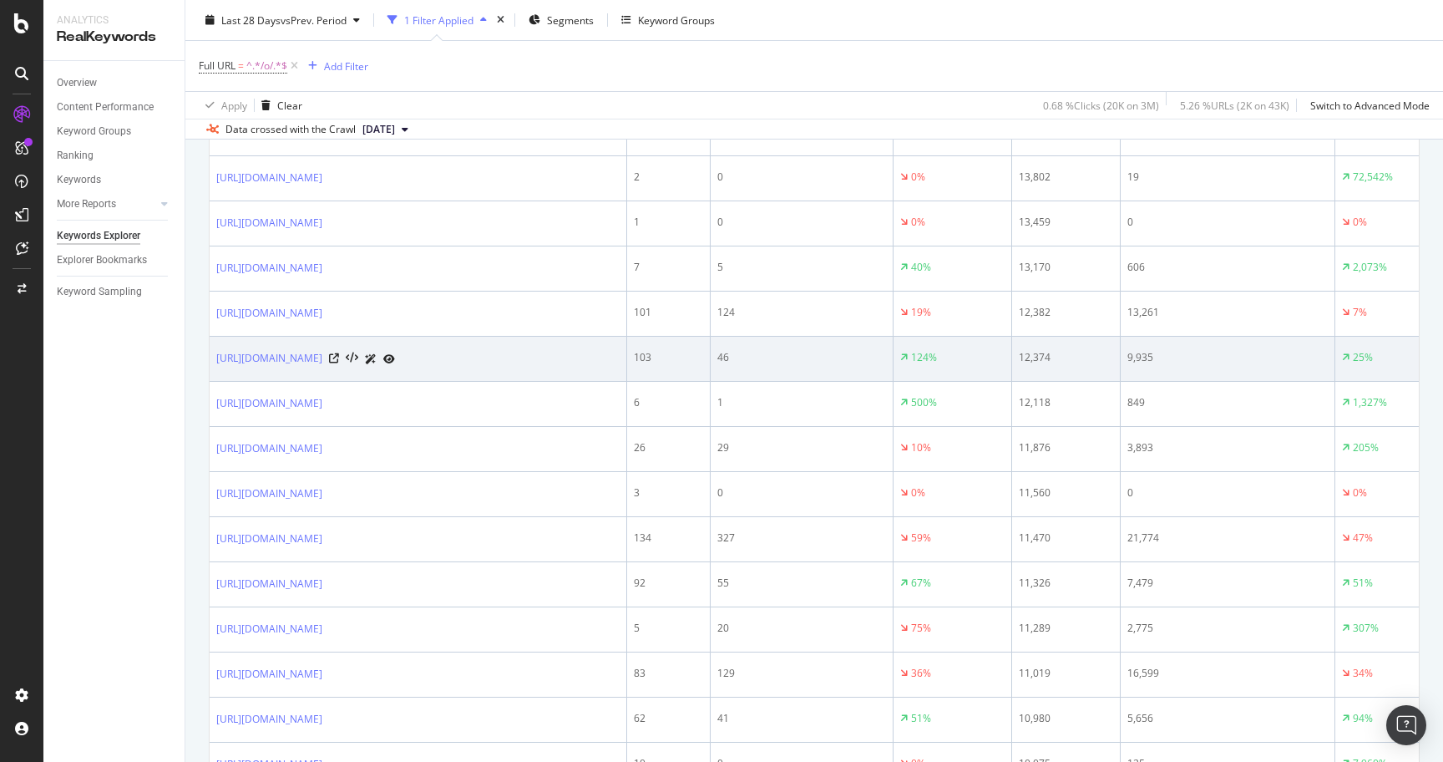
scroll to position [904, 0]
